Goal: Information Seeking & Learning: Check status

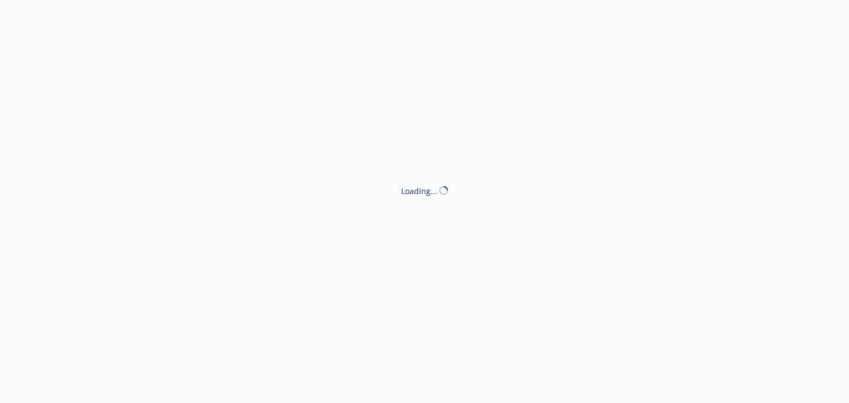
select select "ACCEPTED"
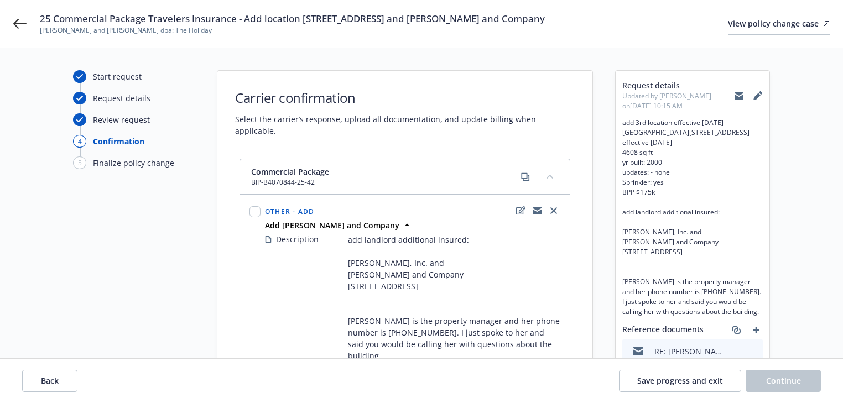
drag, startPoint x: 47, startPoint y: 18, endPoint x: 531, endPoint y: 1, distance: 484.1
click at [531, 1] on div "25 Commercial Package Travelers Insurance - Add location [STREET_ADDRESS] and […" at bounding box center [421, 24] width 843 height 48
click at [18, 26] on icon at bounding box center [19, 23] width 13 height 13
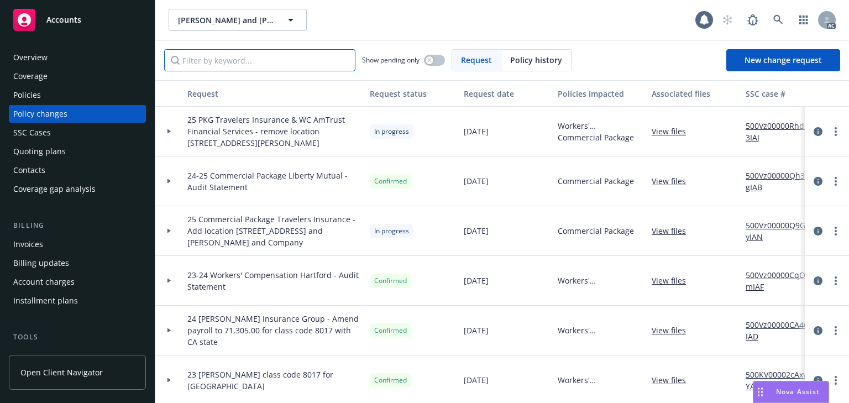
click at [234, 60] on input "Filter by keyword..." at bounding box center [259, 60] width 191 height 22
paste input "5 Commercial Package Travelers Insurance - Add location [STREET_ADDRESS] and AI…"
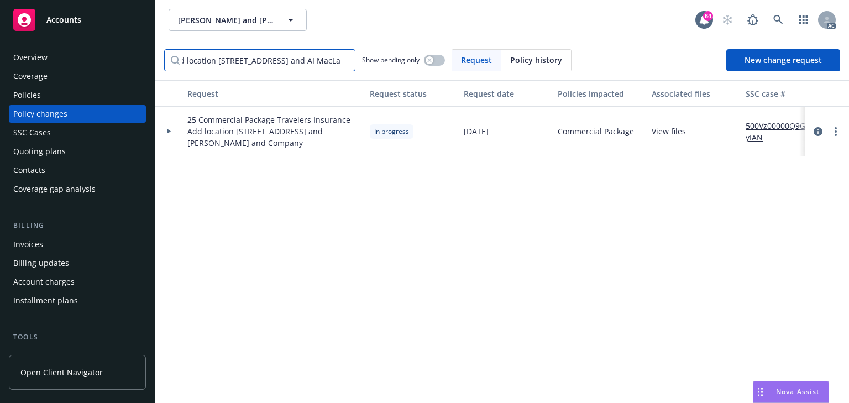
type input "5 Commercial Package Travelers Insurance - Add location [STREET_ADDRESS] and AI…"
click at [179, 127] on div at bounding box center [169, 132] width 28 height 50
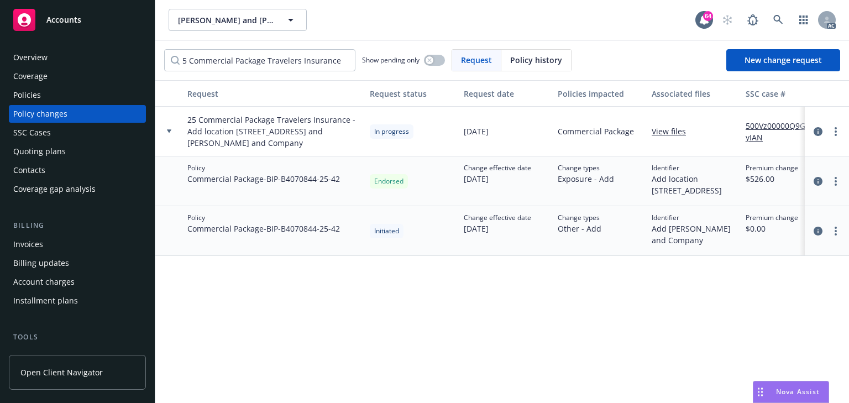
drag, startPoint x: 268, startPoint y: 179, endPoint x: 336, endPoint y: 179, distance: 68.6
click at [336, 179] on span "Commercial Package - BIP-B4070844-25-42" at bounding box center [263, 179] width 153 height 12
click at [328, 197] on div "Policy Commercial Package - BIP-B4070844-25-42" at bounding box center [274, 181] width 182 height 50
drag, startPoint x: 270, startPoint y: 176, endPoint x: 344, endPoint y: 174, distance: 73.6
click at [344, 174] on div "Policy Commercial Package - BIP-B4070844-25-42" at bounding box center [274, 181] width 182 height 50
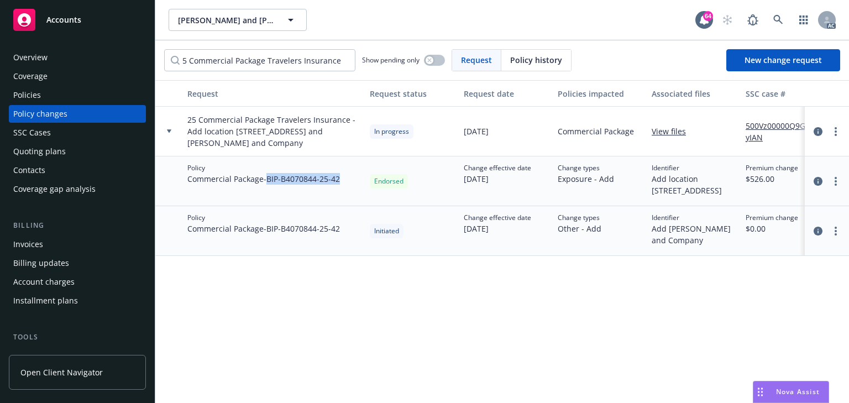
copy span "BIP-B4070844-25-42"
click at [59, 98] on div "Policies" at bounding box center [77, 95] width 128 height 18
click at [48, 97] on div "Policies" at bounding box center [77, 95] width 128 height 18
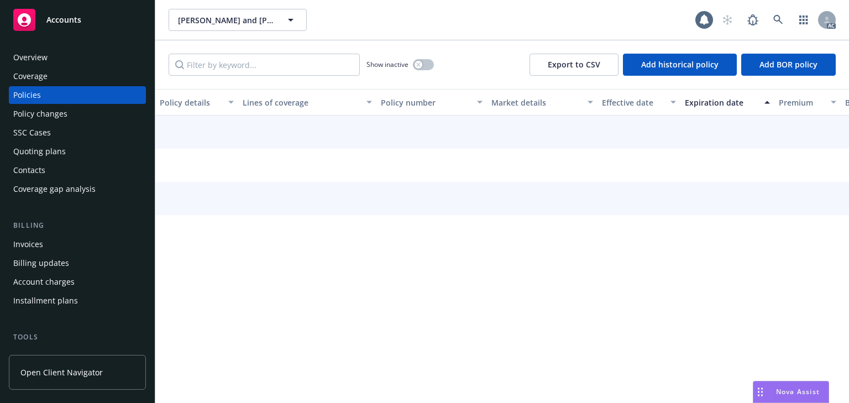
click at [45, 114] on div "Policy changes" at bounding box center [40, 114] width 54 height 18
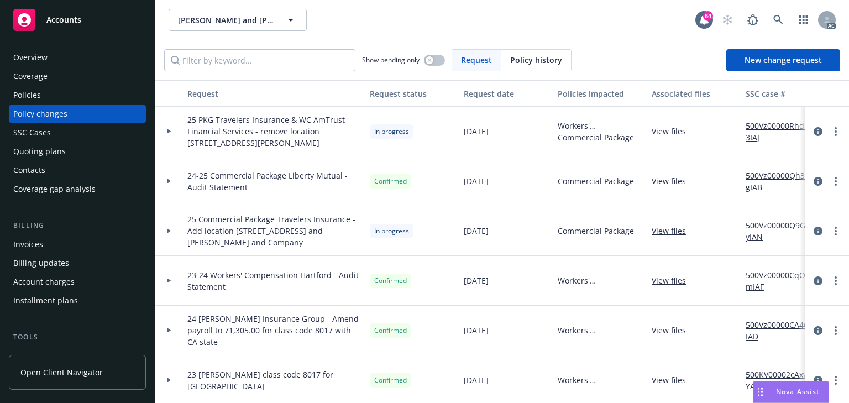
click at [50, 150] on div "Quoting plans" at bounding box center [39, 152] width 53 height 18
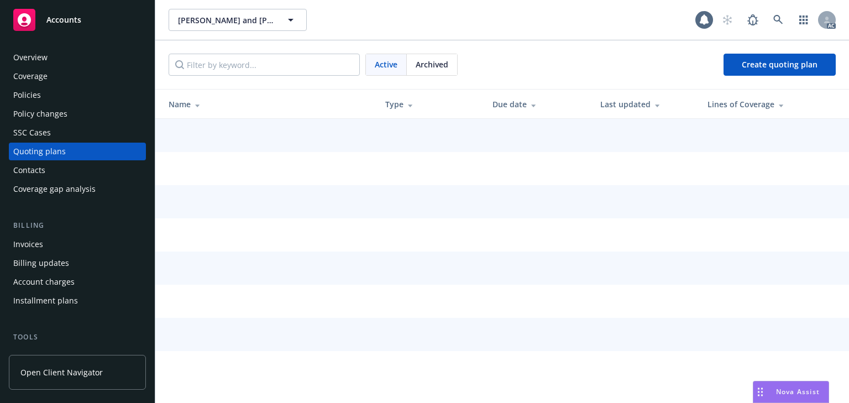
click at [40, 97] on div "Policies" at bounding box center [77, 95] width 128 height 18
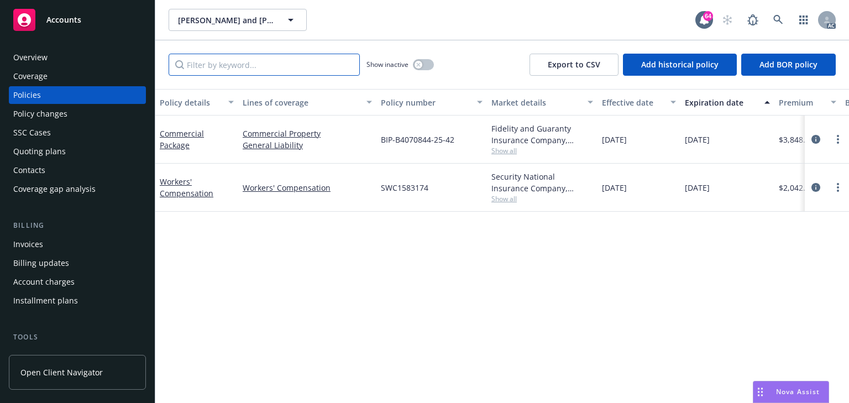
click at [317, 73] on input "Filter by keyword..." at bounding box center [264, 65] width 191 height 22
click at [813, 142] on icon "circleInformation" at bounding box center [816, 139] width 9 height 9
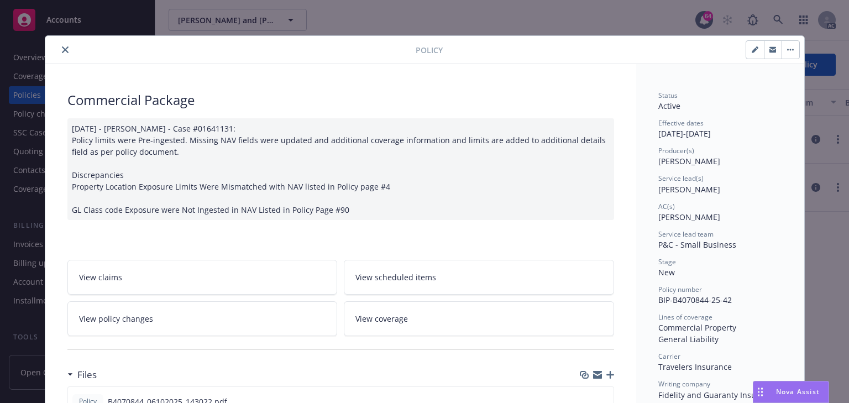
scroll to position [33, 0]
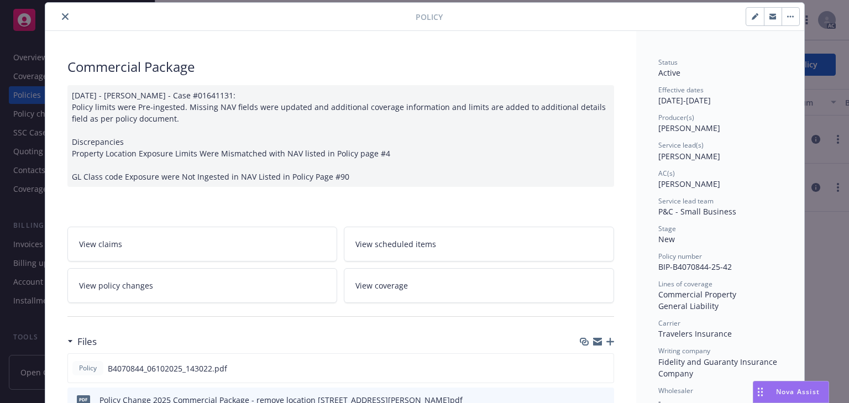
click at [215, 283] on link "View policy changes" at bounding box center [202, 285] width 270 height 35
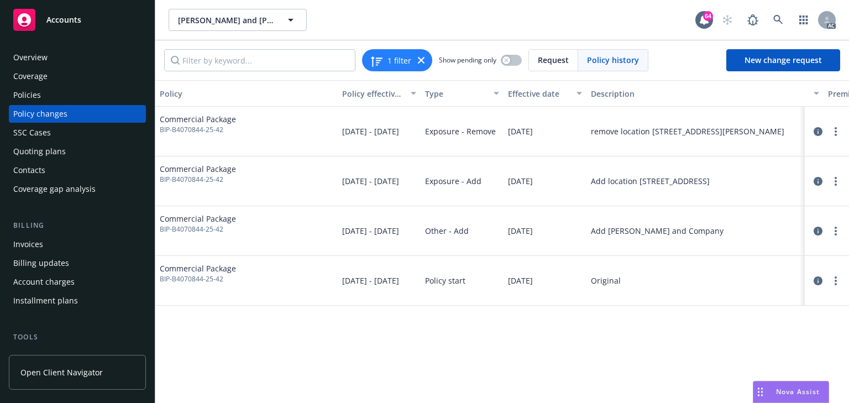
click at [500, 365] on div "Policy Policy effective dates Type Effective date Description Premium change An…" at bounding box center [502, 241] width 694 height 323
